Goal: Information Seeking & Learning: Find specific fact

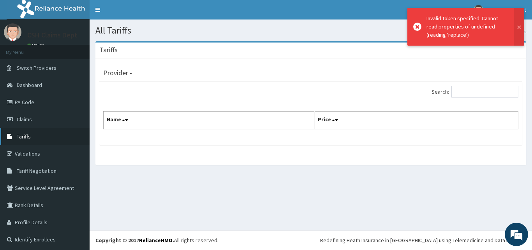
click at [26, 135] on span "Tariffs" at bounding box center [24, 136] width 14 height 7
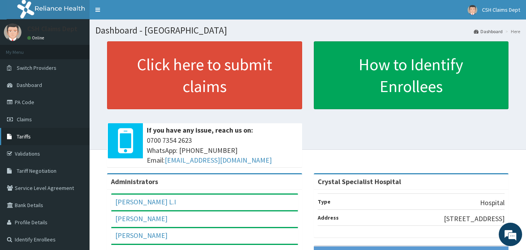
click at [22, 134] on span "Tariffs" at bounding box center [24, 136] width 14 height 7
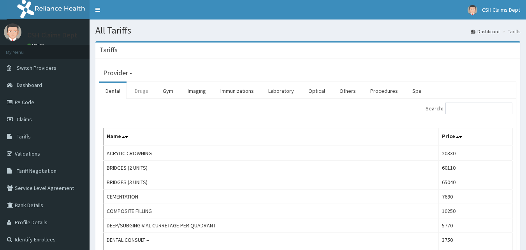
click at [140, 91] on link "Drugs" at bounding box center [142, 91] width 26 height 16
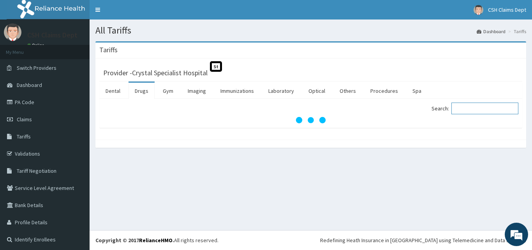
click at [472, 108] on input "Search:" at bounding box center [484, 108] width 67 height 12
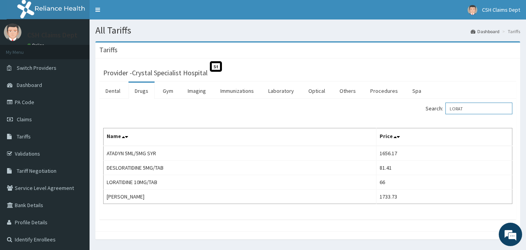
click at [463, 107] on input "LORAT" at bounding box center [478, 108] width 67 height 12
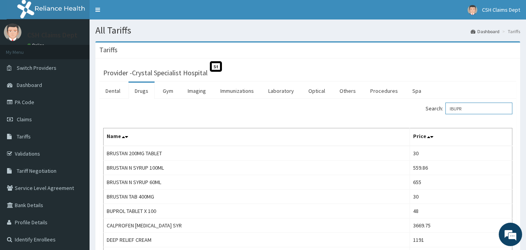
click at [461, 108] on input "IBUPR" at bounding box center [478, 108] width 67 height 12
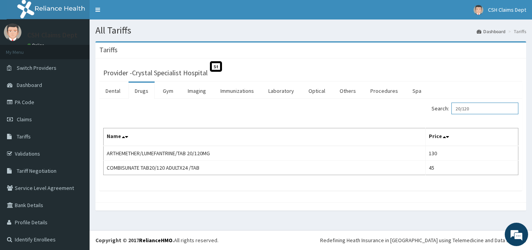
drag, startPoint x: 475, startPoint y: 109, endPoint x: 431, endPoint y: 107, distance: 44.0
click at [431, 107] on div "Search: 20/120" at bounding box center [418, 109] width 202 height 14
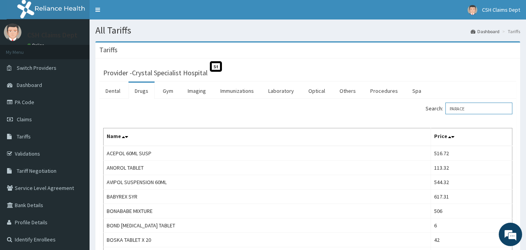
drag, startPoint x: 475, startPoint y: 108, endPoint x: 433, endPoint y: 108, distance: 41.3
click at [431, 109] on div "Search: PARACE" at bounding box center [413, 109] width 199 height 14
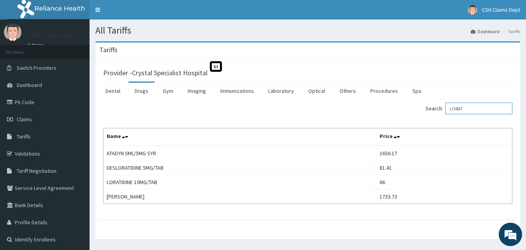
drag, startPoint x: 472, startPoint y: 106, endPoint x: 423, endPoint y: 107, distance: 49.1
click at [423, 107] on div "Search: LORAT" at bounding box center [413, 109] width 199 height 14
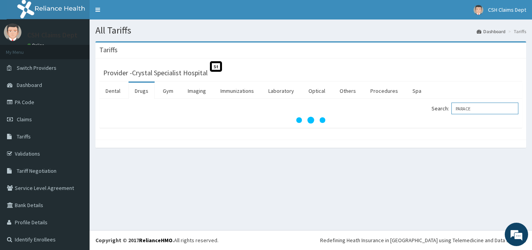
type input "PARACE"
